Goal: Find contact information: Find contact information

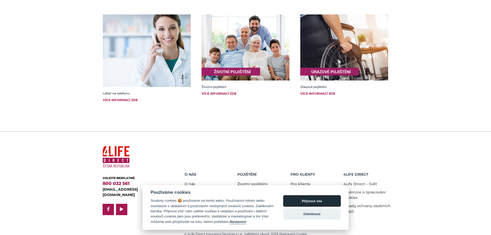
click at [319, 201] on button "Přijmout vše" at bounding box center [311, 200] width 57 height 11
checkbox input "true"
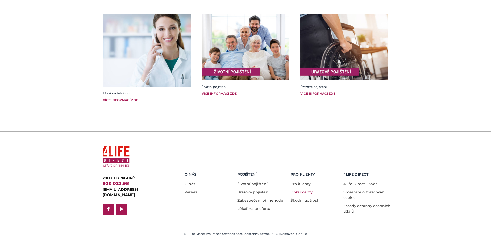
click at [302, 190] on link "Dokumenty" at bounding box center [301, 192] width 22 height 5
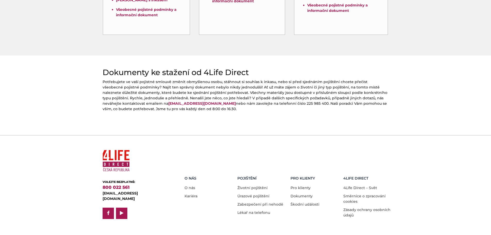
scroll to position [210, 0]
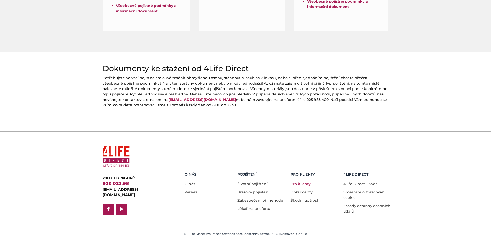
click at [300, 181] on link "Pro klienty" at bounding box center [300, 183] width 20 height 5
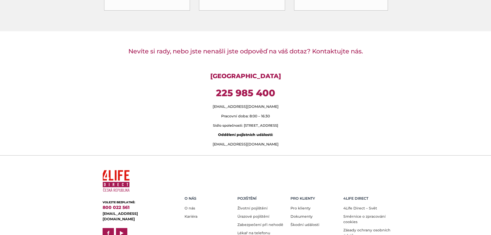
scroll to position [412, 0]
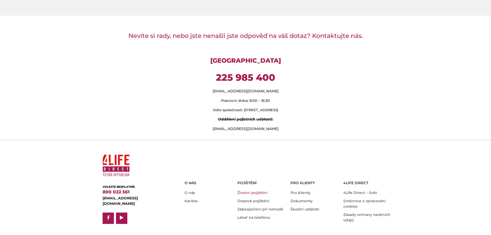
click at [246, 190] on link "Životní pojištění" at bounding box center [252, 192] width 30 height 5
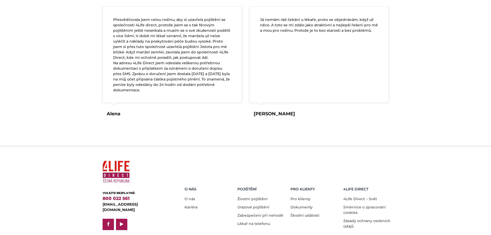
scroll to position [980, 0]
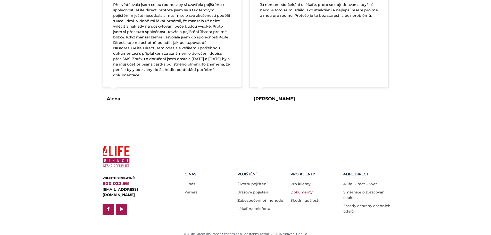
click at [300, 190] on link "Dokumenty" at bounding box center [301, 192] width 22 height 5
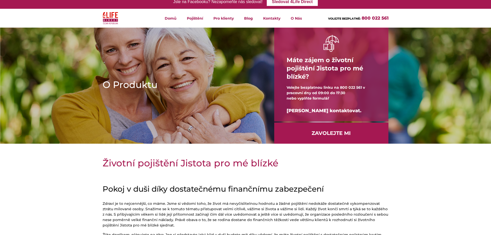
scroll to position [0, 0]
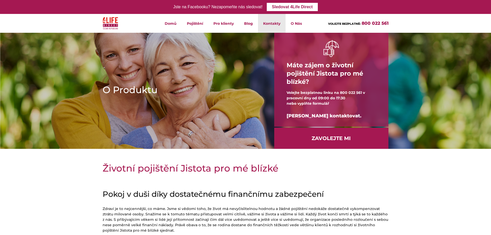
click at [274, 24] on link "Kontakty" at bounding box center [272, 23] width 28 height 19
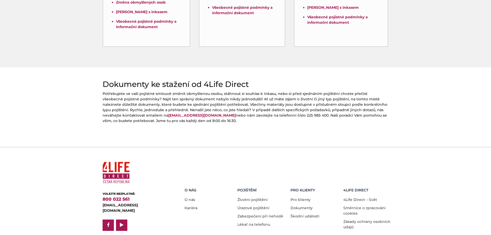
scroll to position [107, 0]
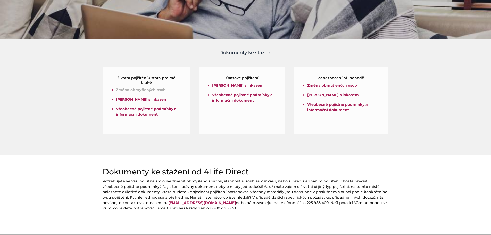
click at [131, 89] on link "Změna obmyšlených osob" at bounding box center [141, 89] width 50 height 5
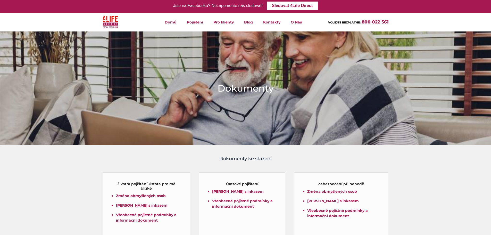
scroll to position [0, 0]
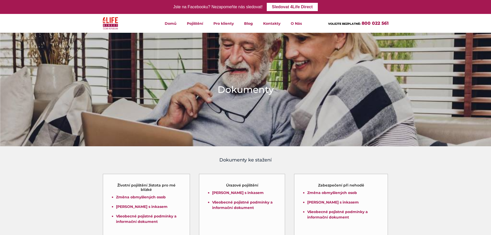
drag, startPoint x: 242, startPoint y: 118, endPoint x: 234, endPoint y: 117, distance: 7.5
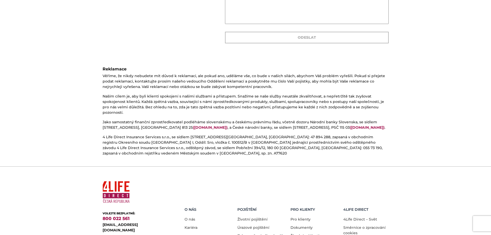
scroll to position [137, 0]
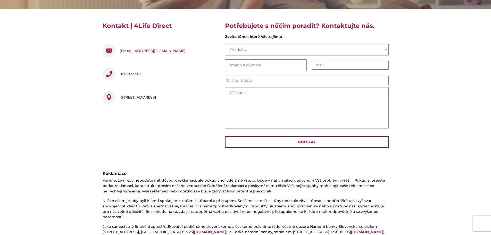
drag, startPoint x: 119, startPoint y: 97, endPoint x: 204, endPoint y: 102, distance: 84.9
click at [204, 102] on div "[STREET_ADDRESS]" at bounding box center [159, 98] width 115 height 23
click at [189, 108] on div "[STREET_ADDRESS]" at bounding box center [159, 98] width 115 height 23
drag, startPoint x: 200, startPoint y: 98, endPoint x: 120, endPoint y: 99, distance: 79.3
click at [120, 99] on div "Pobřežní 394/12 , 186 00 Praha 8, Česko" at bounding box center [159, 98] width 115 height 23
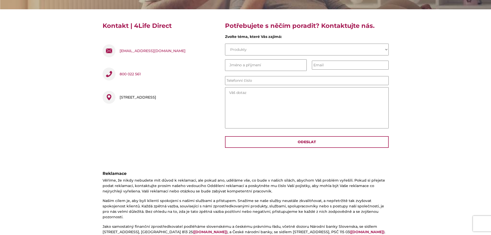
click at [152, 110] on div "Pobřežní 394/12 , 186 00 Praha 8, Česko" at bounding box center [159, 98] width 115 height 23
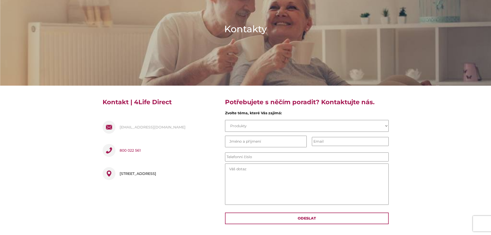
scroll to position [77, 0]
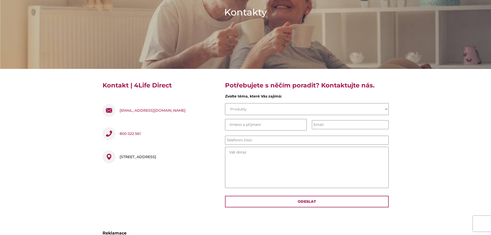
click at [146, 156] on div "Pobřežní 394/12 , 186 00 Praha 8, Česko" at bounding box center [137, 156] width 37 height 13
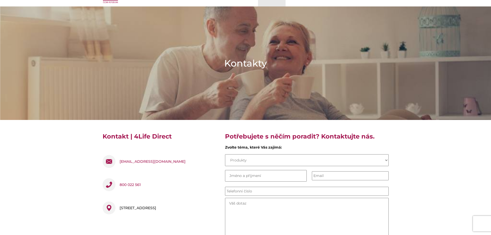
scroll to position [0, 0]
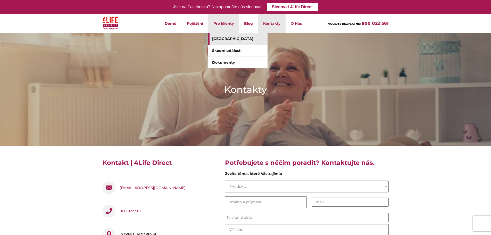
click at [230, 38] on link "[GEOGRAPHIC_DATA]" at bounding box center [237, 39] width 59 height 12
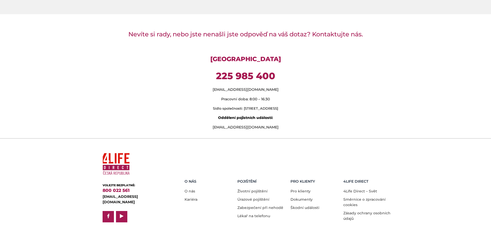
scroll to position [415, 0]
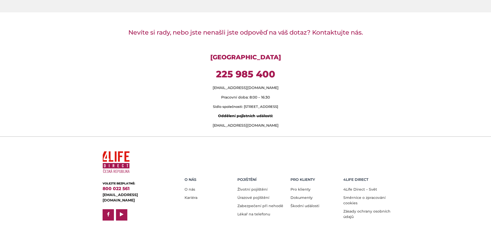
drag, startPoint x: 215, startPoint y: 118, endPoint x: 280, endPoint y: 126, distance: 65.8
click at [280, 126] on div "Nevíte si rady, nebo jste nenašli jste odpověď na váš dotaz? Kontaktujte nás. K…" at bounding box center [246, 78] width 294 height 110
click at [316, 125] on div "Nevíte si rady, nebo jste nenašli jste odpověď na váš dotaz? Kontaktujte nás. K…" at bounding box center [246, 78] width 294 height 110
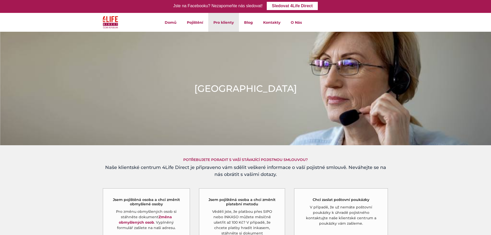
scroll to position [0, 0]
